Goal: Information Seeking & Learning: Stay updated

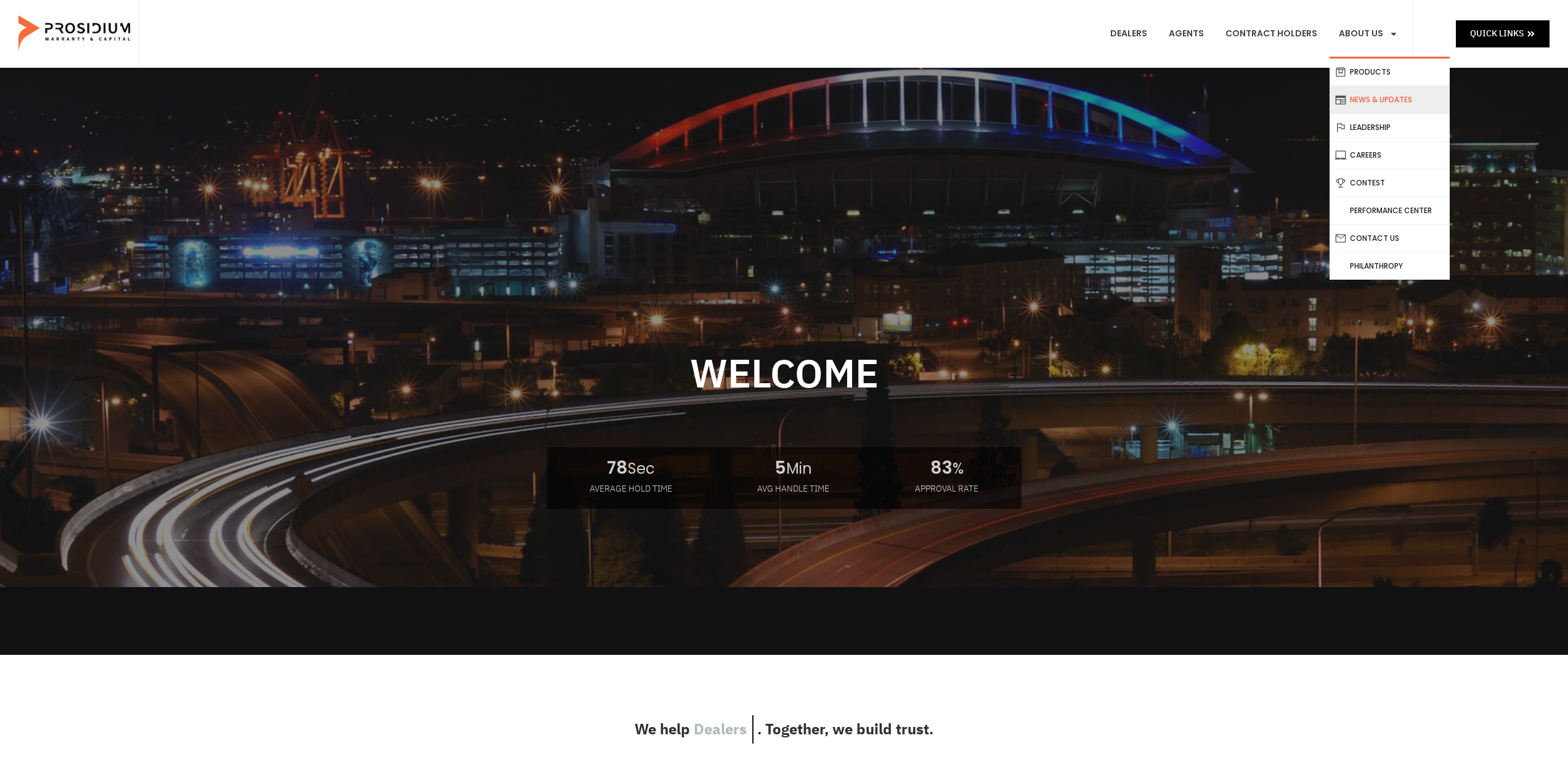
click at [1359, 96] on link "News & Updates" at bounding box center [1389, 99] width 120 height 27
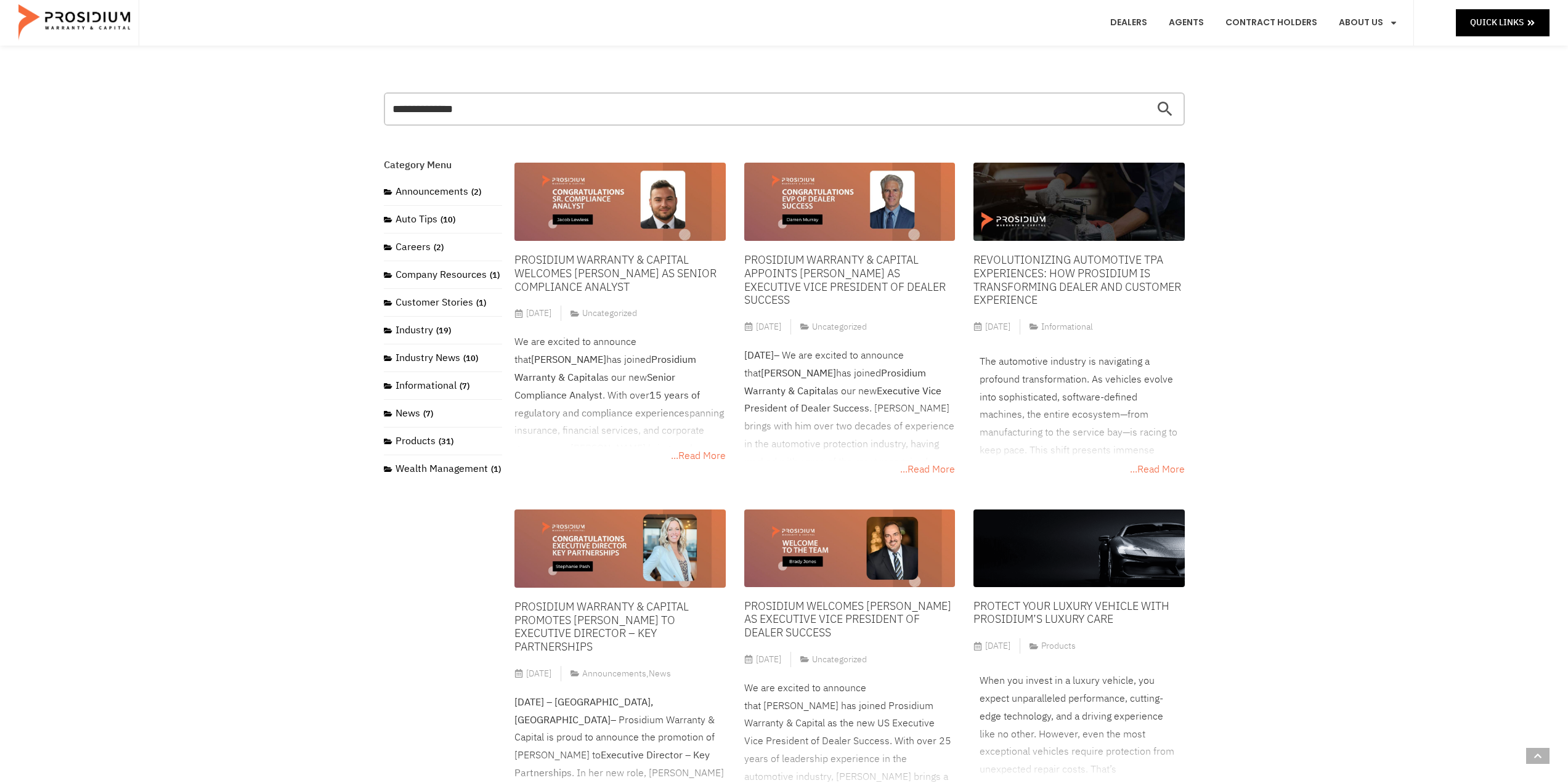
drag, startPoint x: 1473, startPoint y: 456, endPoint x: 1466, endPoint y: 309, distance: 147.2
click at [659, 224] on img at bounding box center [619, 202] width 211 height 78
